Goal: Task Accomplishment & Management: Manage account settings

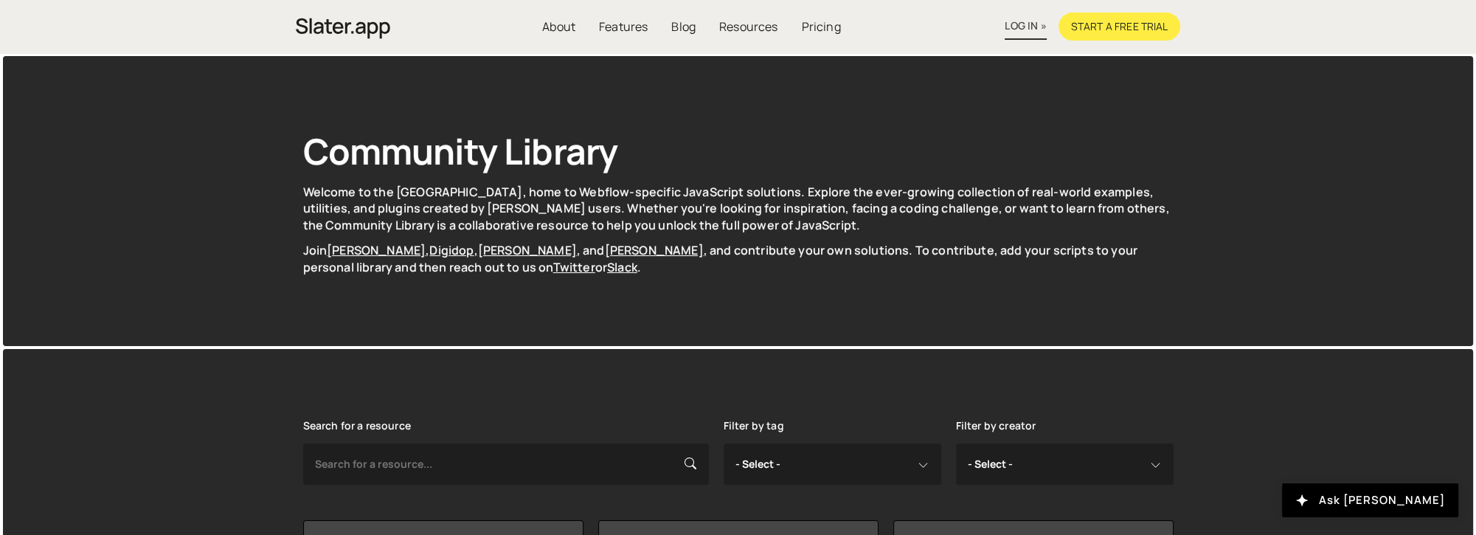
click at [1018, 31] on link "log in »" at bounding box center [1024, 26] width 41 height 27
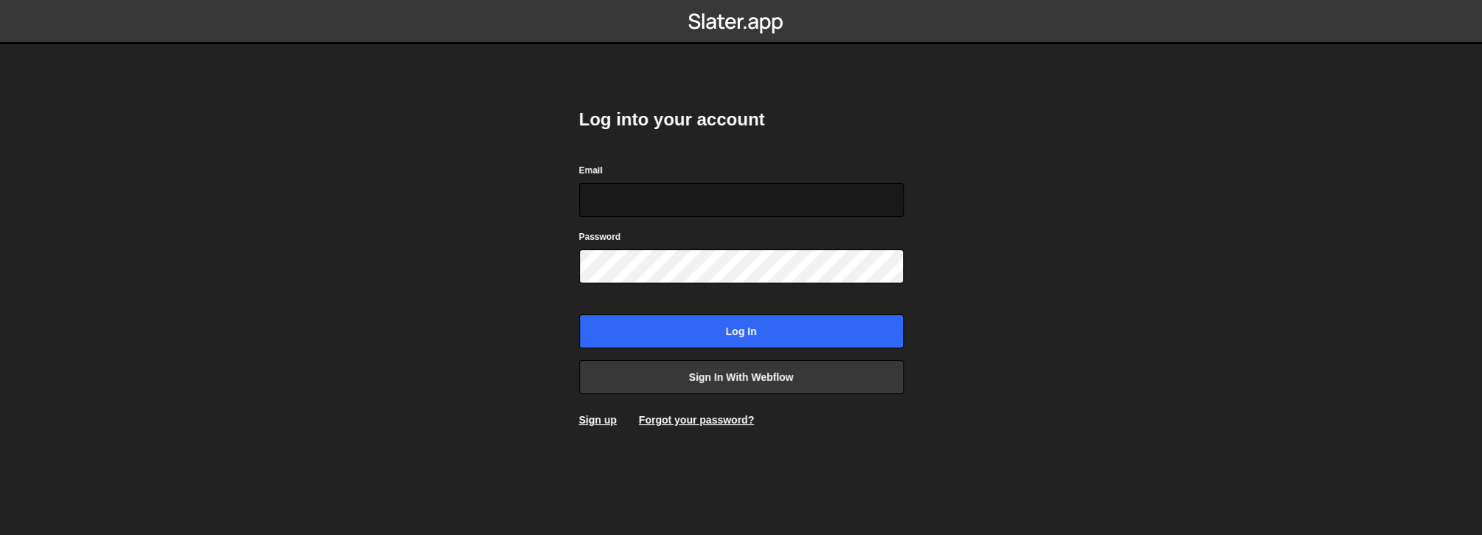
click at [715, 203] on input "Email" at bounding box center [741, 200] width 324 height 34
type input "chadpkeith@gmail.com"
click at [697, 285] on form "Email chadpkeith@gmail.com Password Log in" at bounding box center [741, 255] width 324 height 186
drag, startPoint x: 807, startPoint y: 201, endPoint x: 817, endPoint y: 190, distance: 15.7
click at [807, 201] on input "chadpkeith@gmail.com" at bounding box center [741, 200] width 324 height 34
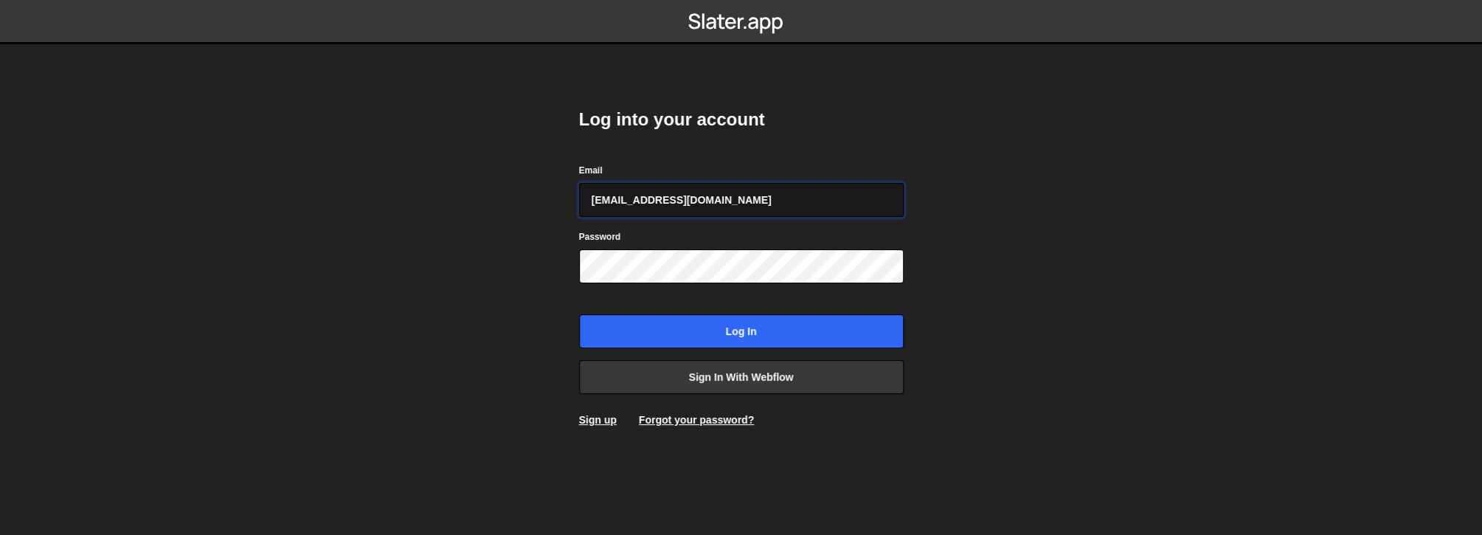
click at [825, 190] on input "chadpkeith@gmail.com" at bounding box center [741, 200] width 324 height 34
click at [878, 191] on input "chadpkeith@gmail.com" at bounding box center [741, 200] width 324 height 34
click at [1019, 229] on body "Log into your account Email chadpkeith@gmail.com Password Log in Sign in with W…" at bounding box center [741, 267] width 1482 height 535
click at [1018, 243] on body "Log into your account Email chadpkeith@gmail.com Password Log in Sign in with W…" at bounding box center [741, 267] width 1482 height 535
